Goal: Information Seeking & Learning: Find specific page/section

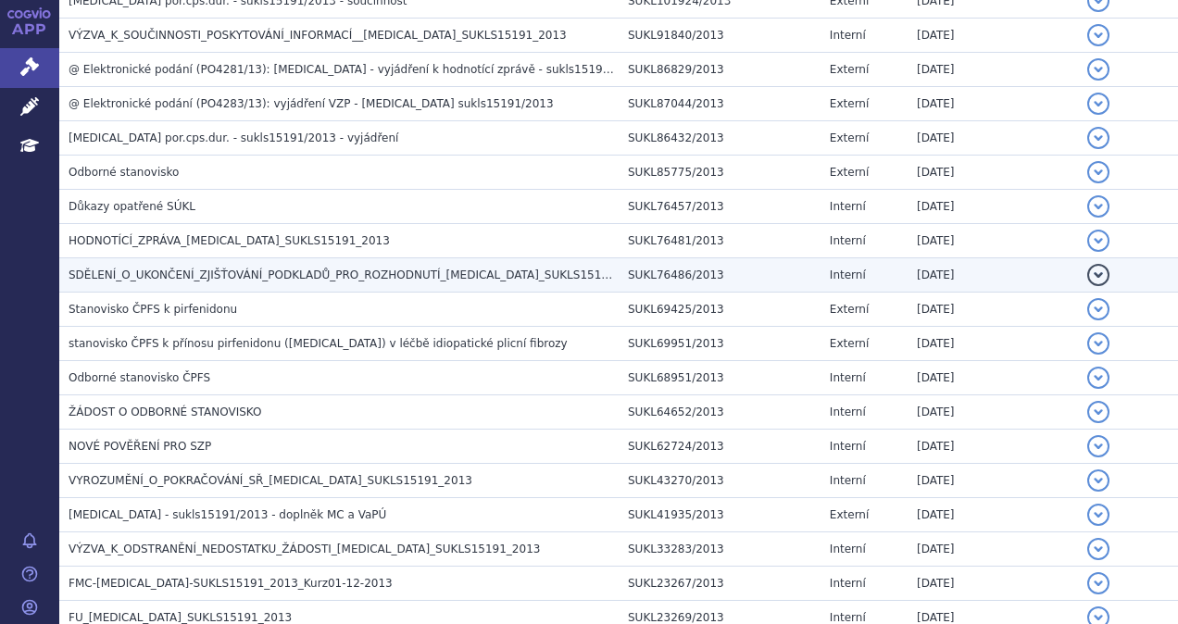
scroll to position [2087, 0]
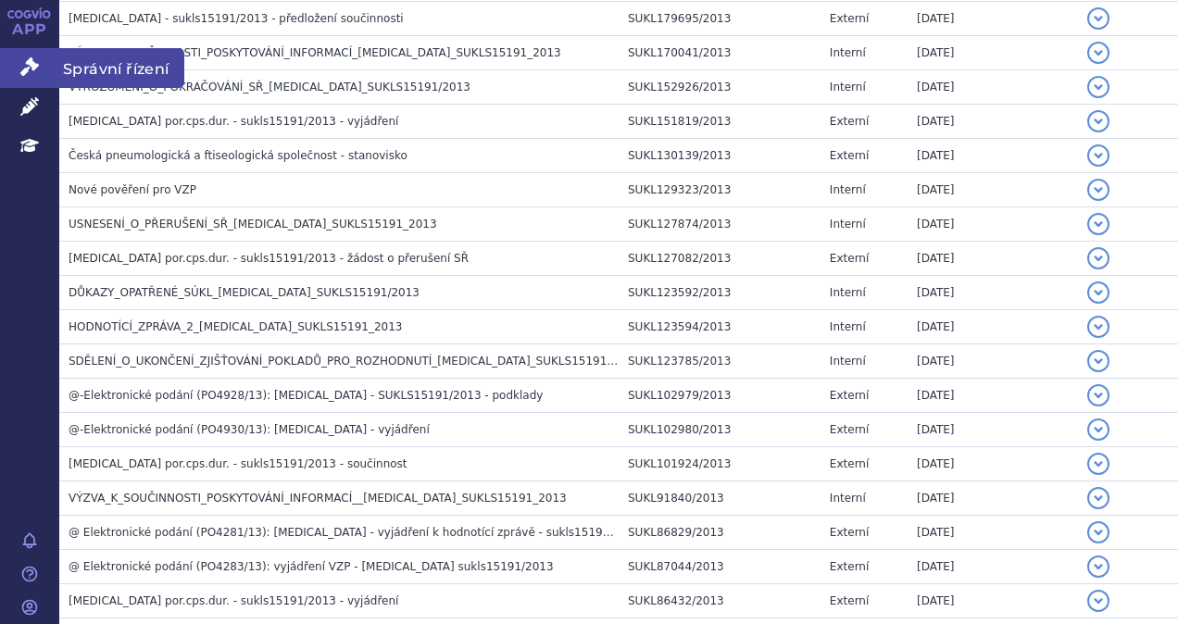
click at [45, 65] on link "Správní řízení" at bounding box center [29, 67] width 59 height 39
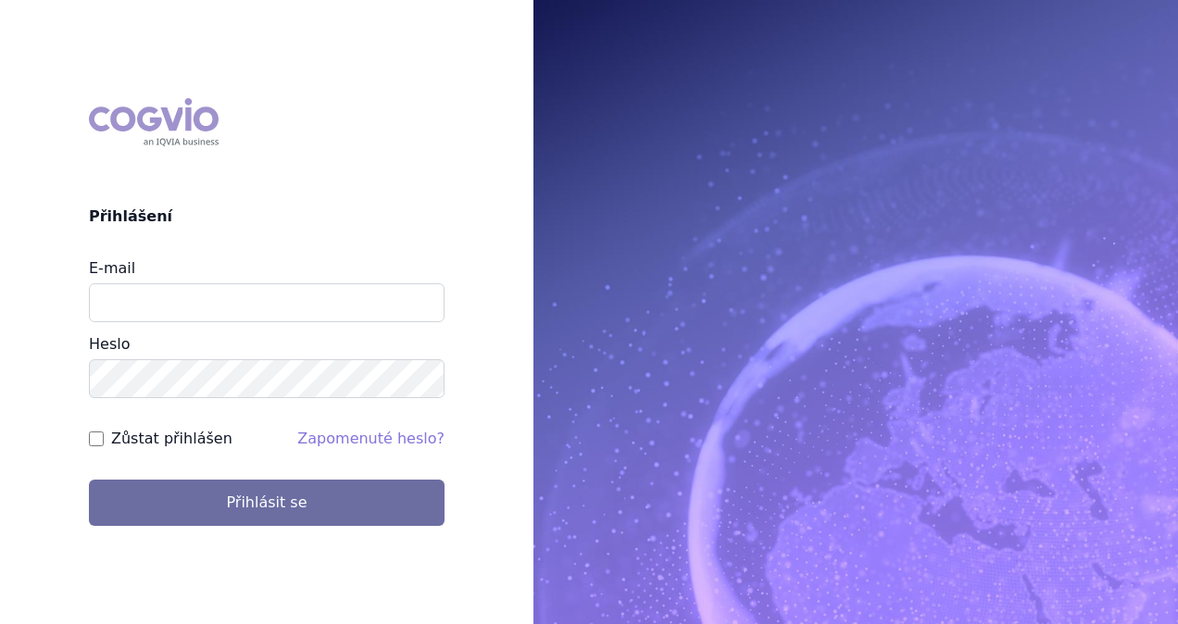
click at [196, 323] on div "E-mail Heslo" at bounding box center [267, 328] width 356 height 140
click at [198, 315] on input "E-mail" at bounding box center [267, 302] width 356 height 39
type input "monika.danielisova@boehringer-ingelheim.com"
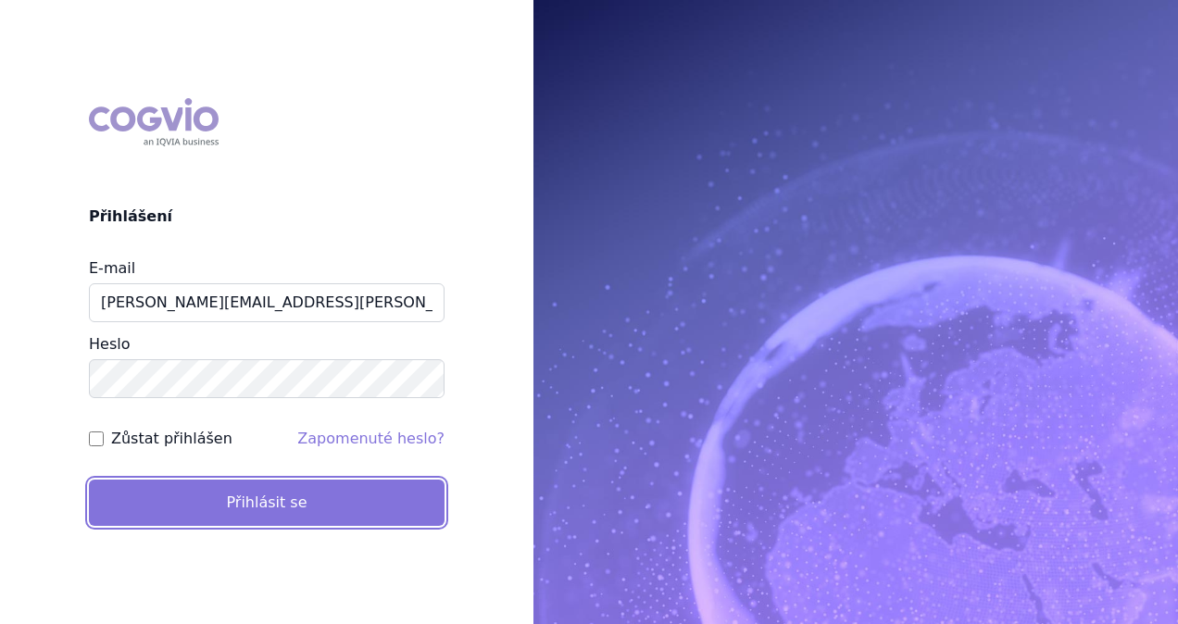
click at [220, 492] on button "Přihlásit se" at bounding box center [267, 503] width 356 height 46
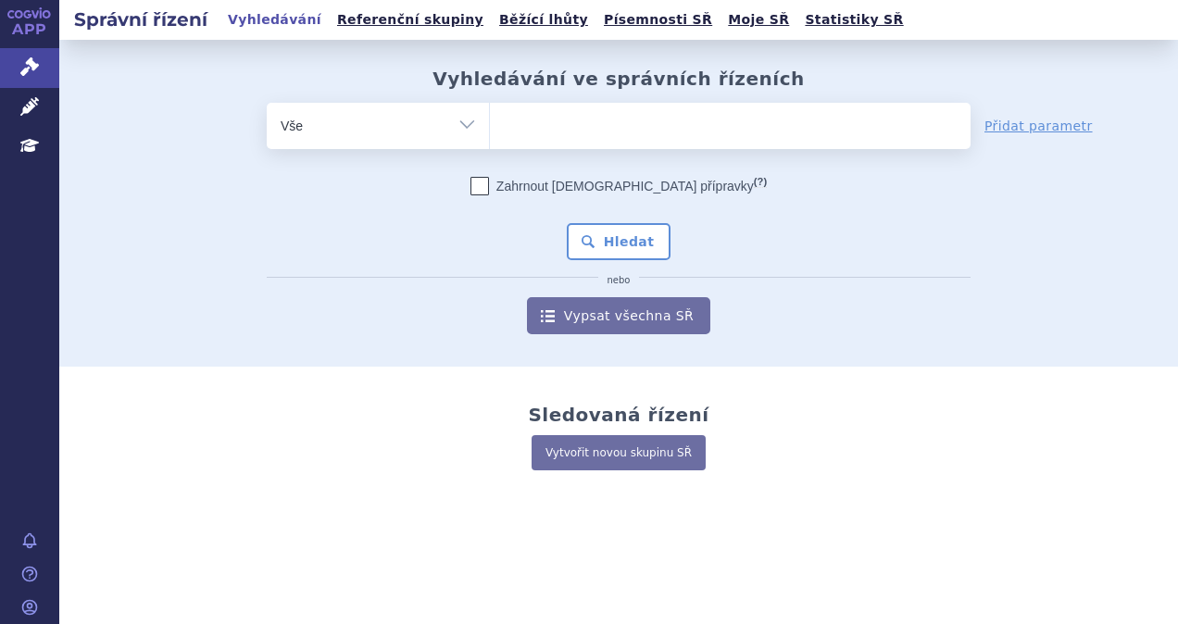
click at [683, 112] on ul at bounding box center [730, 122] width 481 height 39
click at [490, 112] on select at bounding box center [489, 125] width 1 height 46
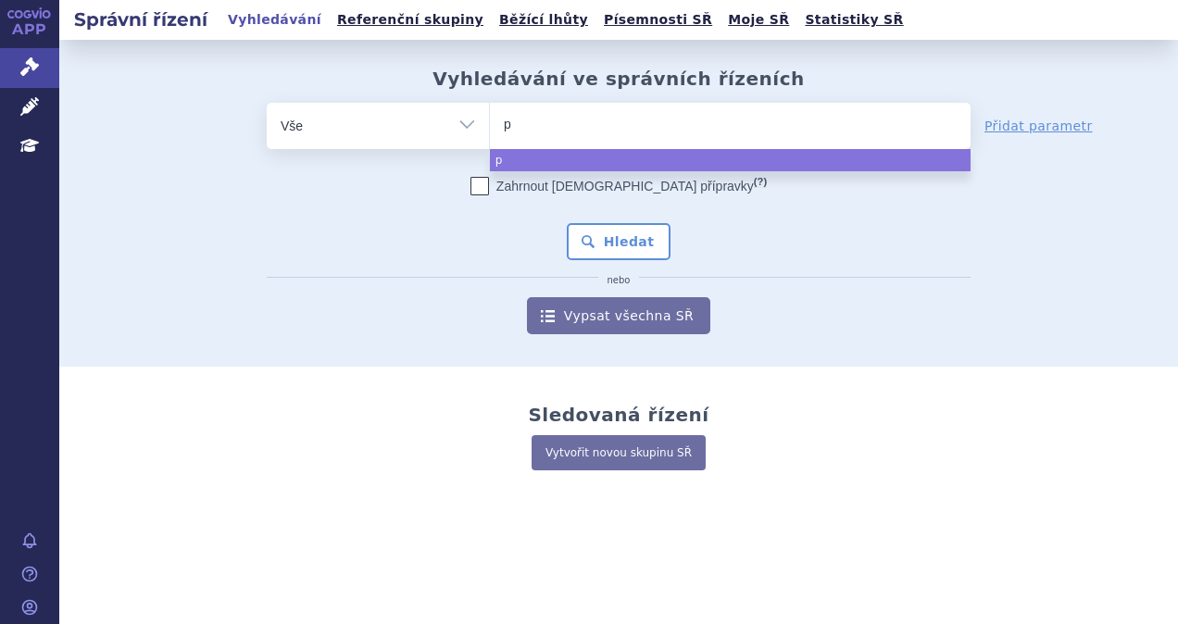
type input "pa"
type input "padc"
type input "[MEDICAL_DATA]"
select select "padcev"
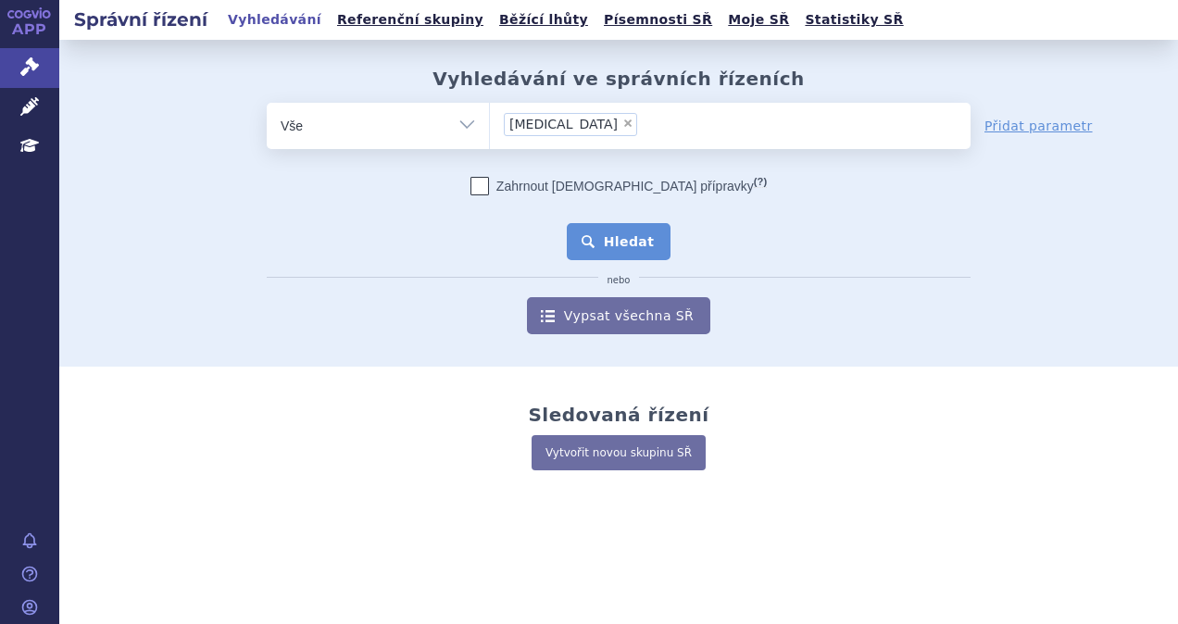
click at [615, 247] on button "Hledat" at bounding box center [619, 241] width 105 height 37
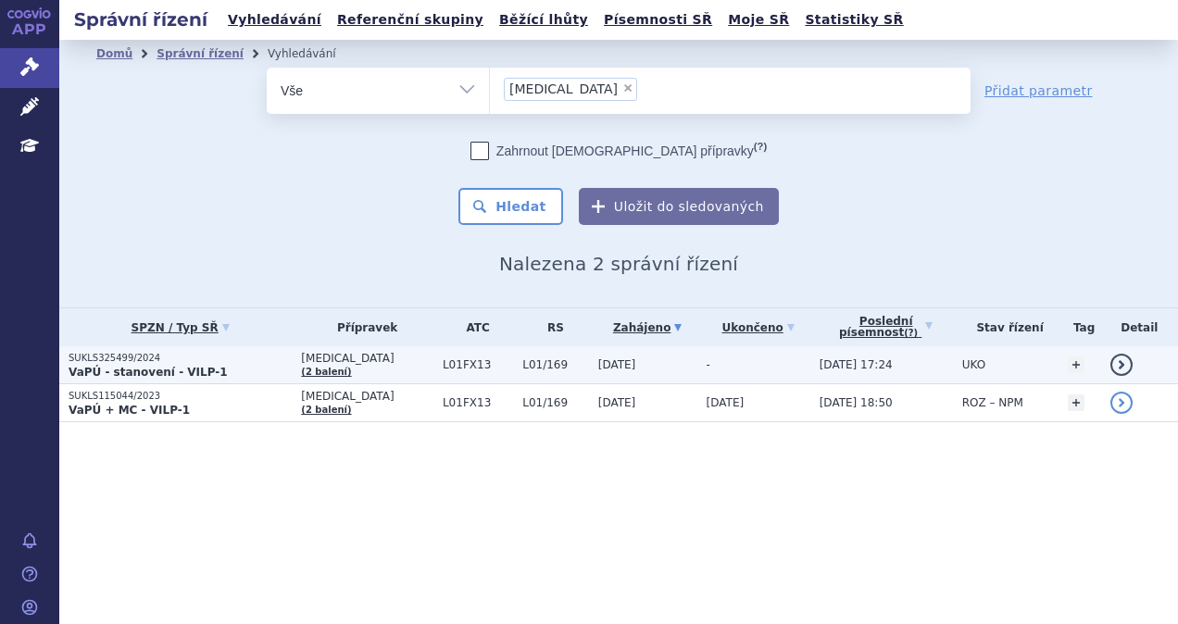
click at [236, 366] on p "VaPÚ - stanovení - VILP-1" at bounding box center [180, 372] width 223 height 15
